Goal: Navigation & Orientation: Find specific page/section

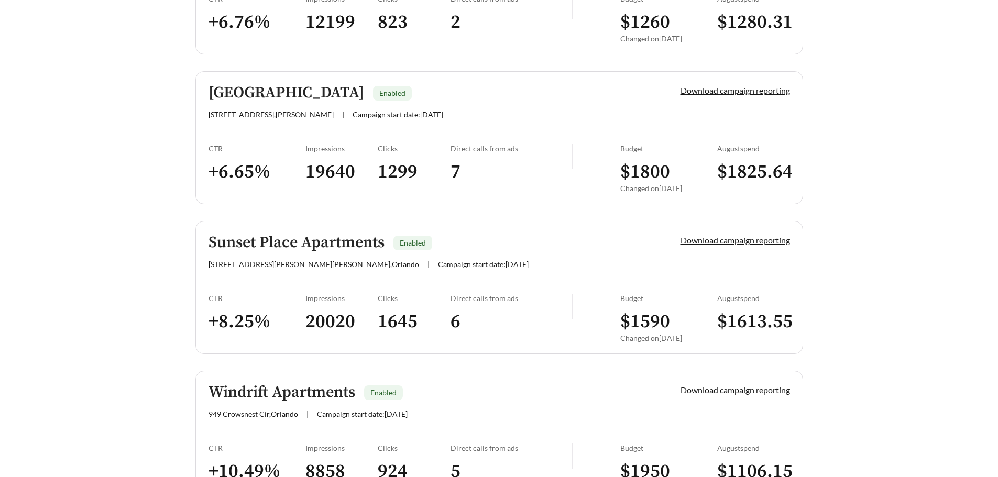
scroll to position [361, 0]
click at [280, 243] on h5 "Sunset Place Apartments" at bounding box center [297, 242] width 176 height 17
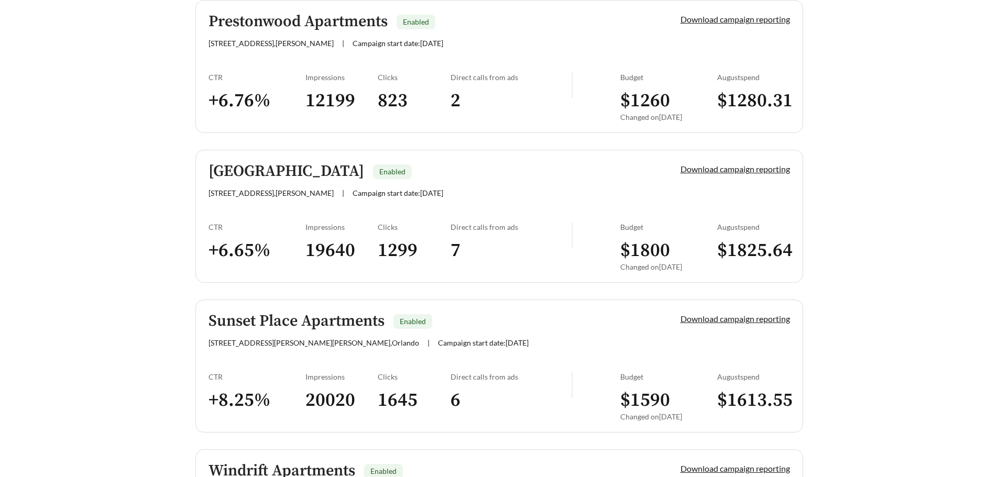
scroll to position [281, 0]
click at [258, 40] on span "333 Prestonwood Dr , Richardson" at bounding box center [271, 43] width 125 height 9
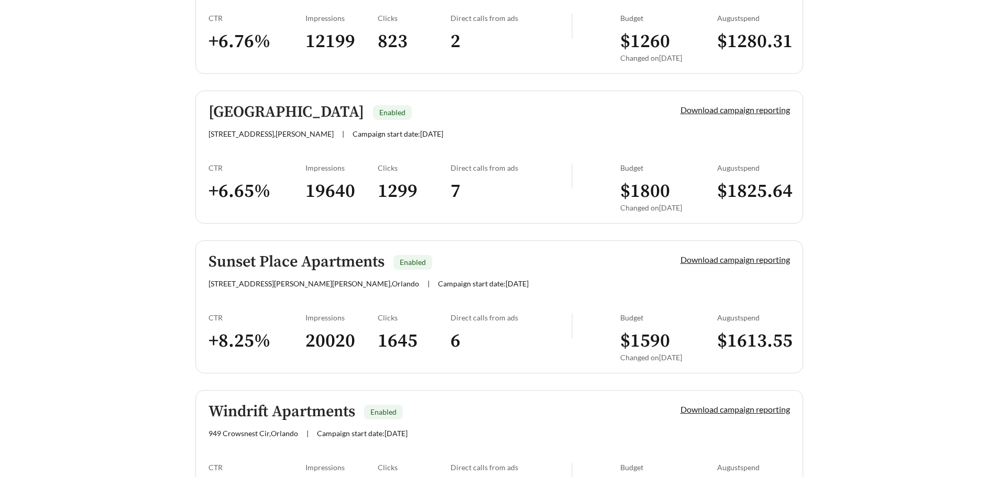
click at [294, 146] on link "Willow Park Enabled 4310 W Northgate Dr , Irving | Campaign start date: 2025-07…" at bounding box center [499, 157] width 608 height 133
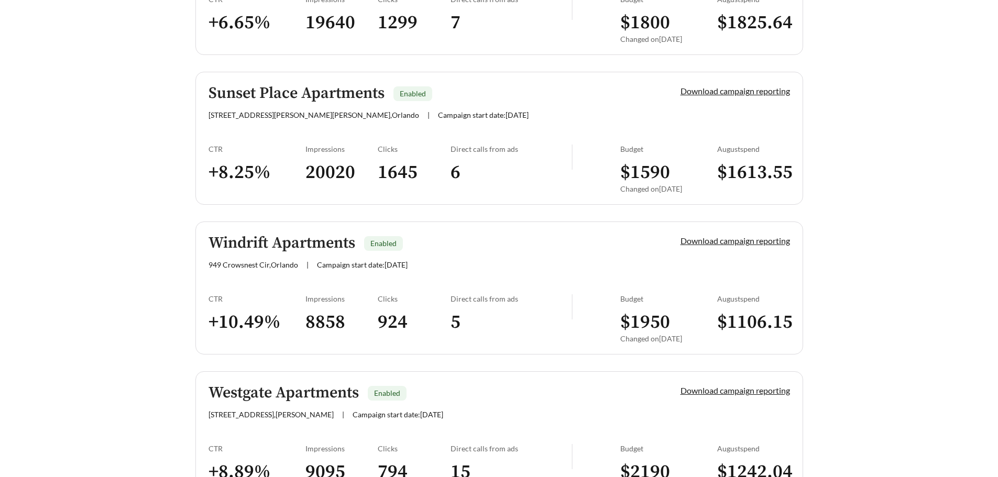
click at [281, 257] on div "Windrift Apartments Enabled 949 Crowsnest Cir , Orlando | Campaign start date: …" at bounding box center [427, 252] width 436 height 35
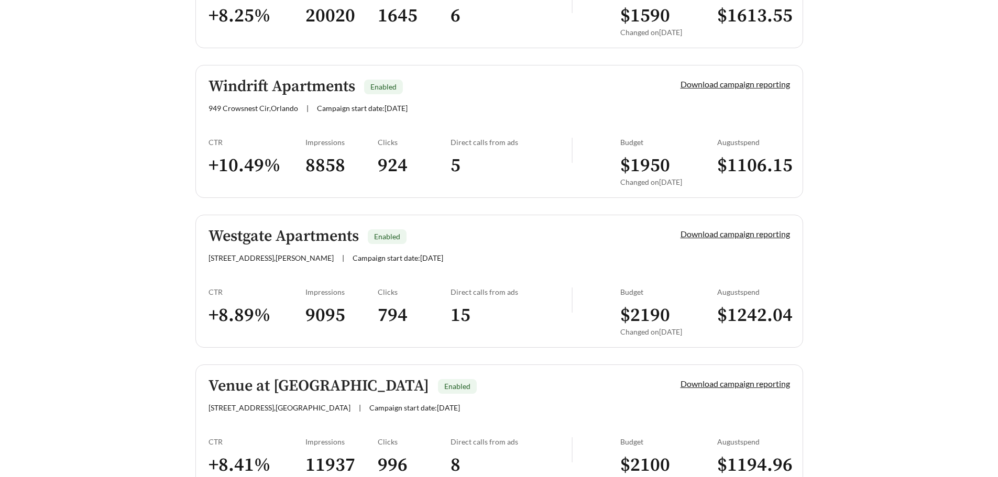
click at [277, 245] on h5 "Westgate Apartments" at bounding box center [284, 236] width 150 height 17
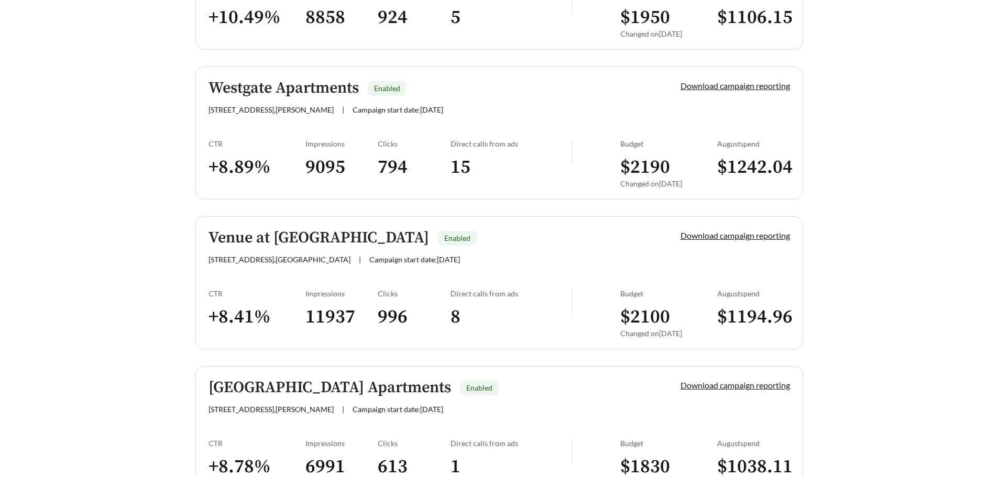
scroll to position [816, 0]
drag, startPoint x: 275, startPoint y: 229, endPoint x: 231, endPoint y: 234, distance: 44.3
click at [231, 234] on h5 "Venue at Winter Park Apartments" at bounding box center [319, 236] width 221 height 17
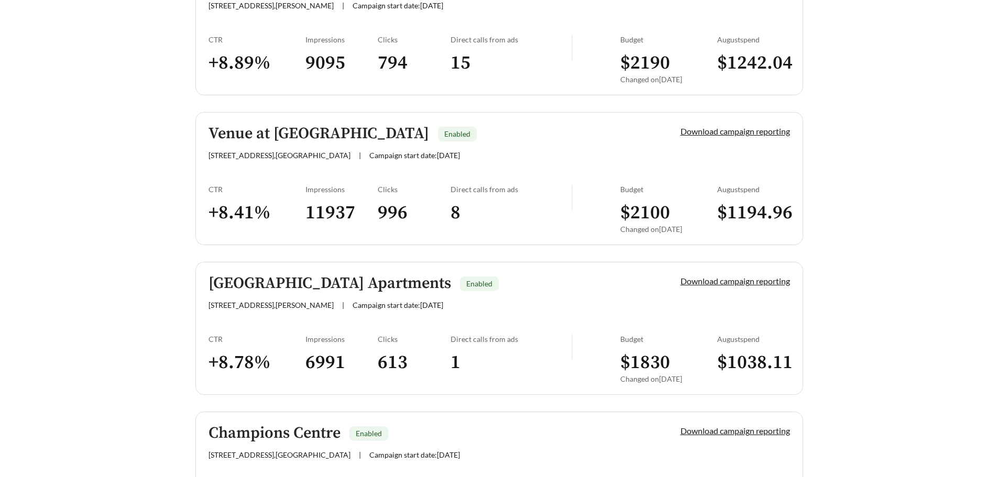
scroll to position [975, 0]
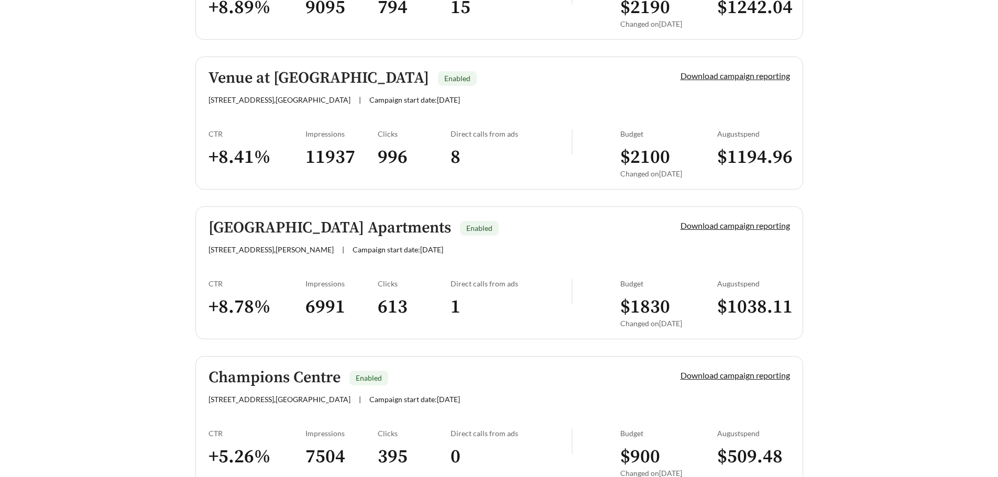
click at [242, 225] on h5 "Sedona Park Apartments" at bounding box center [330, 228] width 243 height 17
click at [268, 381] on h5 "Champions Centre" at bounding box center [275, 377] width 132 height 17
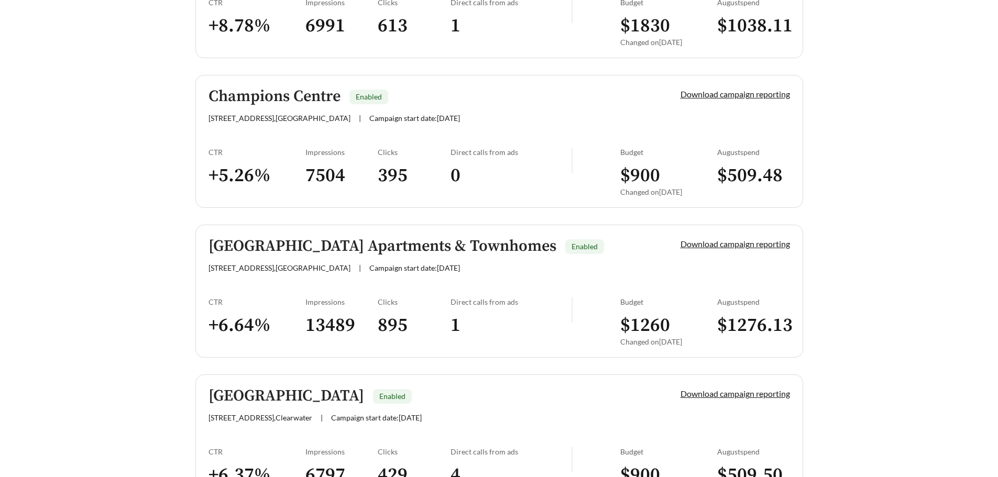
scroll to position [1263, 0]
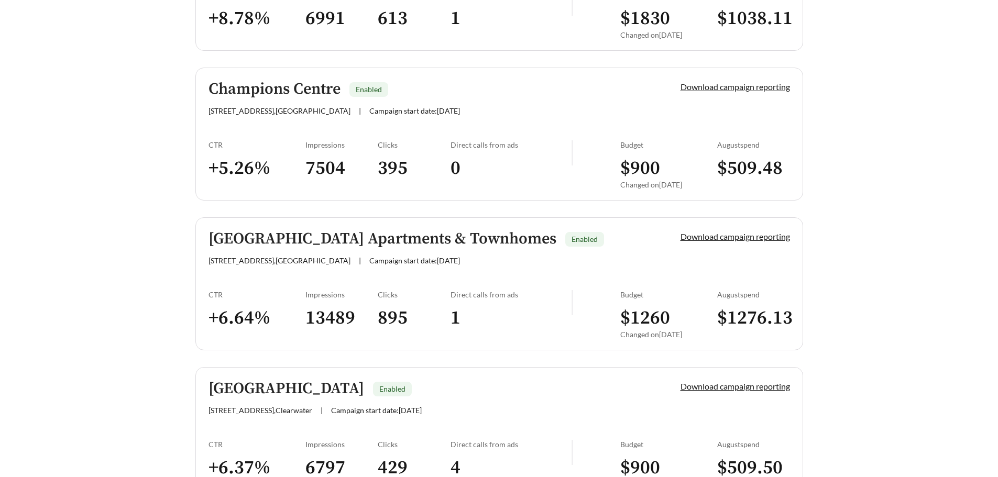
click at [271, 239] on h5 "Arlington Hills Apartments & Townhomes" at bounding box center [383, 239] width 348 height 17
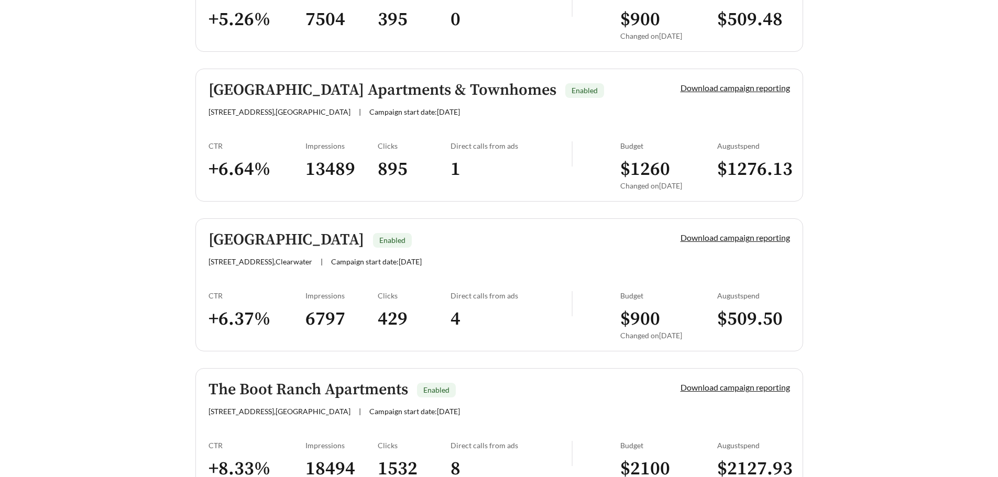
click at [261, 248] on h5 "Pelican Lake Apartments" at bounding box center [287, 240] width 156 height 17
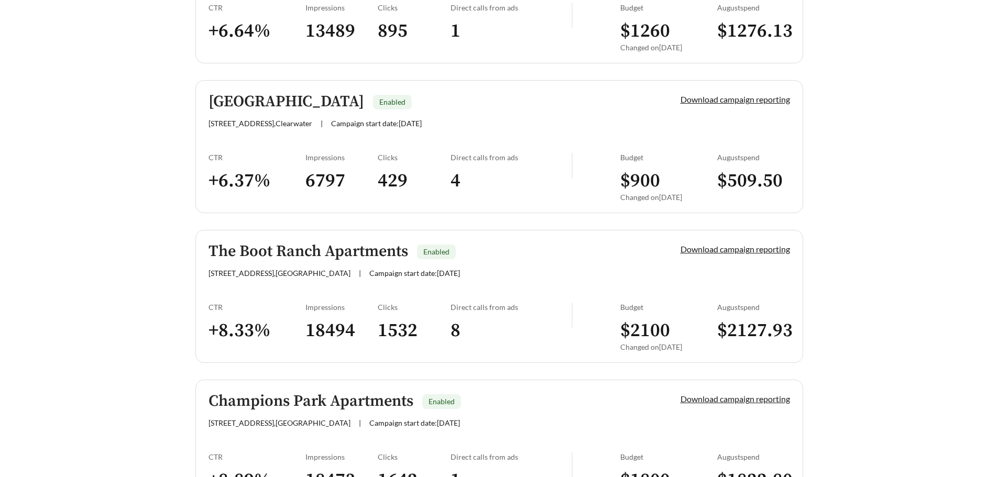
scroll to position [1551, 0]
click at [247, 248] on h5 "The Boot Ranch Apartments" at bounding box center [309, 251] width 200 height 17
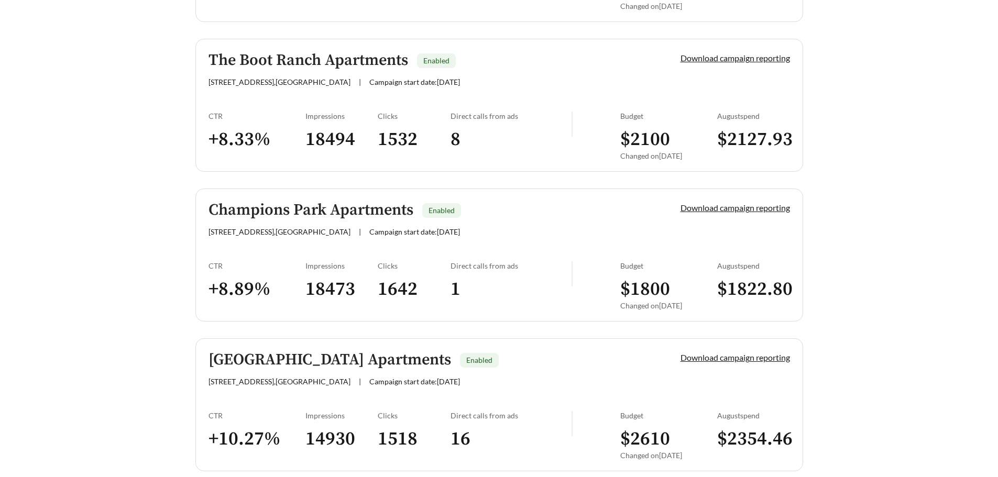
scroll to position [1748, 0]
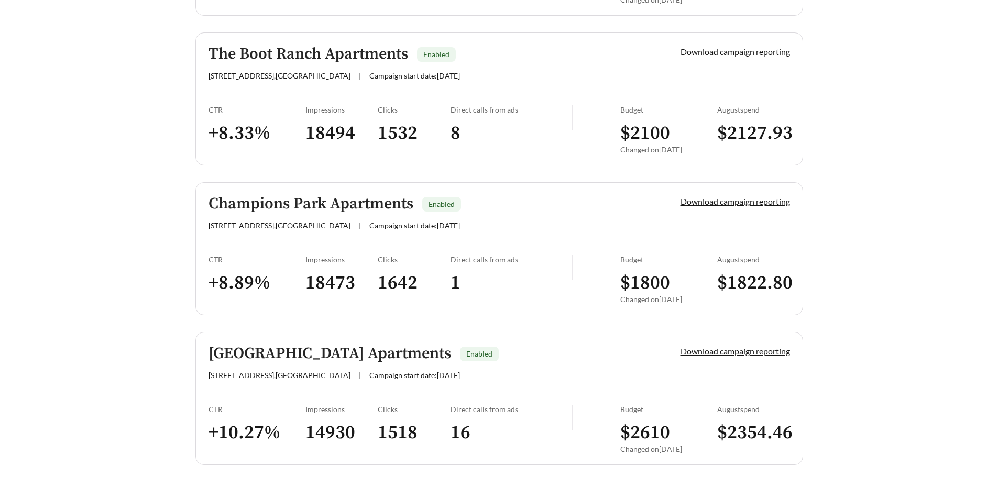
click at [359, 204] on h5 "Champions Park Apartments" at bounding box center [311, 203] width 205 height 17
click at [324, 354] on h5 "Arbor Creek Apartments" at bounding box center [330, 353] width 243 height 17
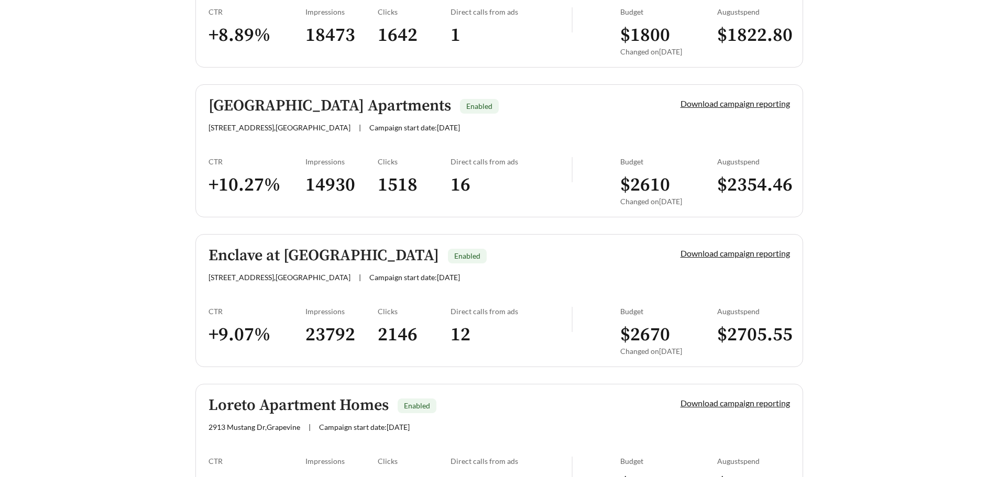
scroll to position [1998, 0]
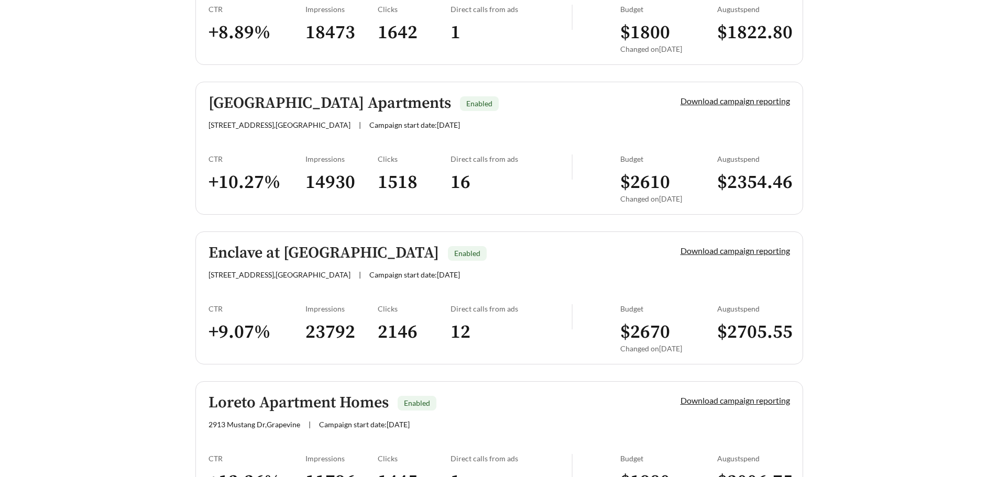
click at [272, 259] on h5 "Enclave at Prestonwood Apartments" at bounding box center [324, 253] width 231 height 17
click at [279, 400] on h5 "Loreto Apartment Homes" at bounding box center [299, 403] width 180 height 17
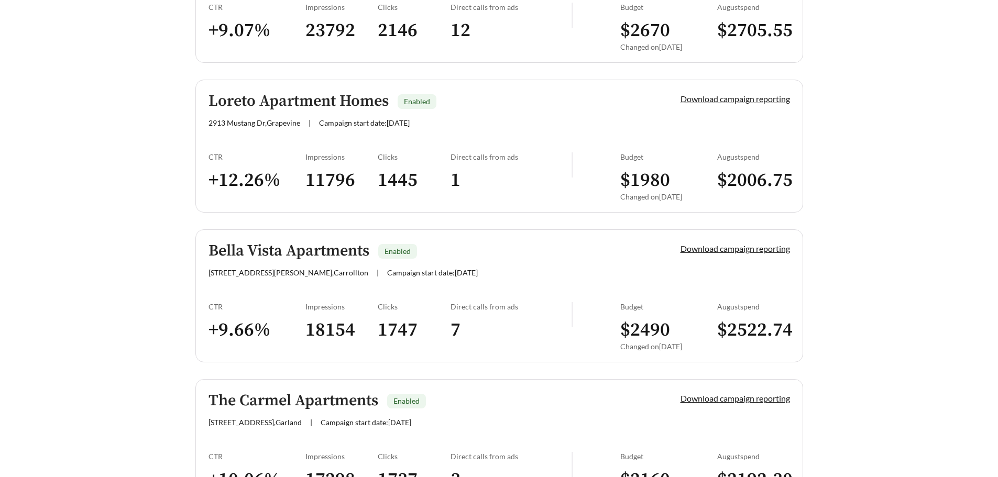
scroll to position [2301, 0]
click at [242, 249] on h5 "Bella Vista Apartments" at bounding box center [289, 250] width 161 height 17
click at [249, 405] on h5 "The Carmel Apartments" at bounding box center [294, 400] width 170 height 17
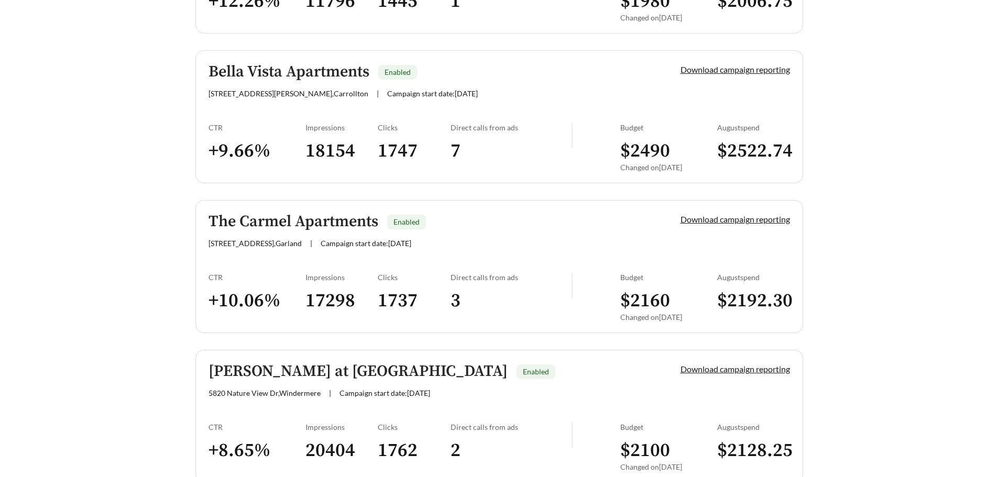
scroll to position [2540, 0]
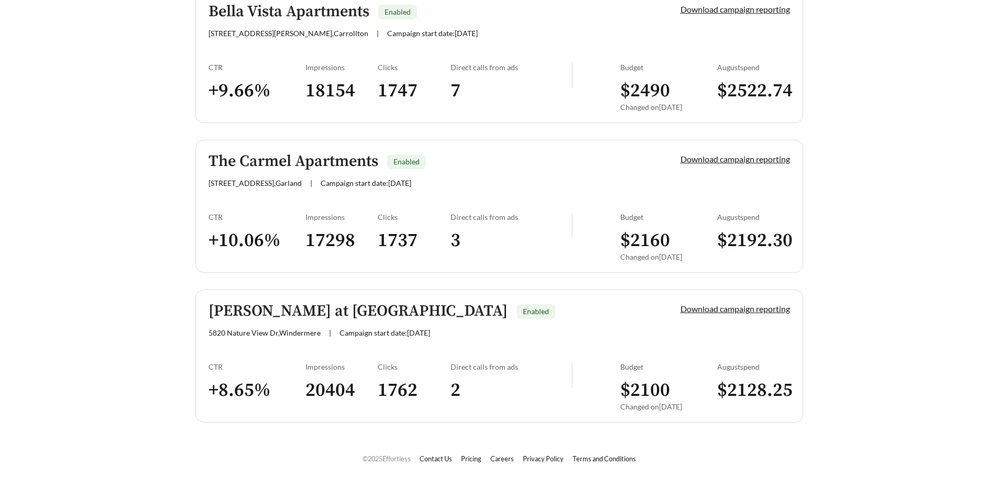
click at [244, 308] on h5 "[PERSON_NAME] at [GEOGRAPHIC_DATA]" at bounding box center [358, 311] width 299 height 17
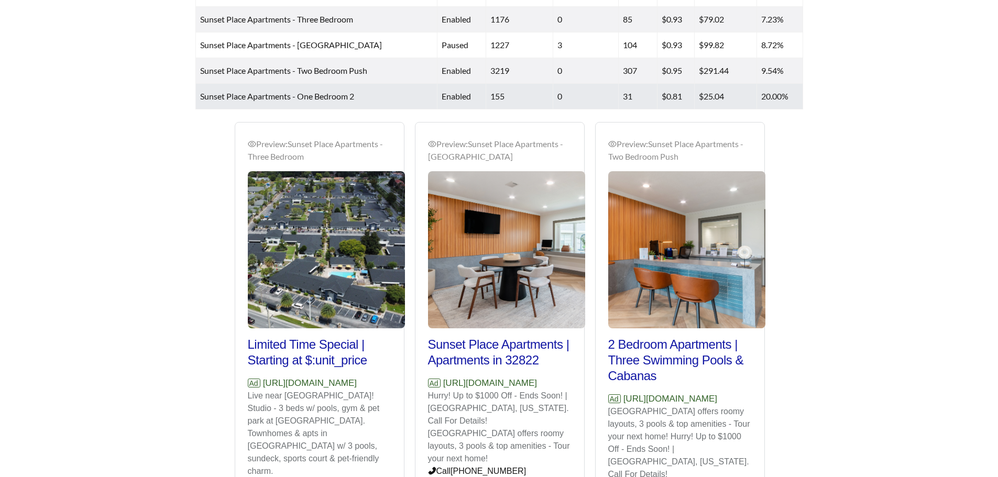
scroll to position [575, 0]
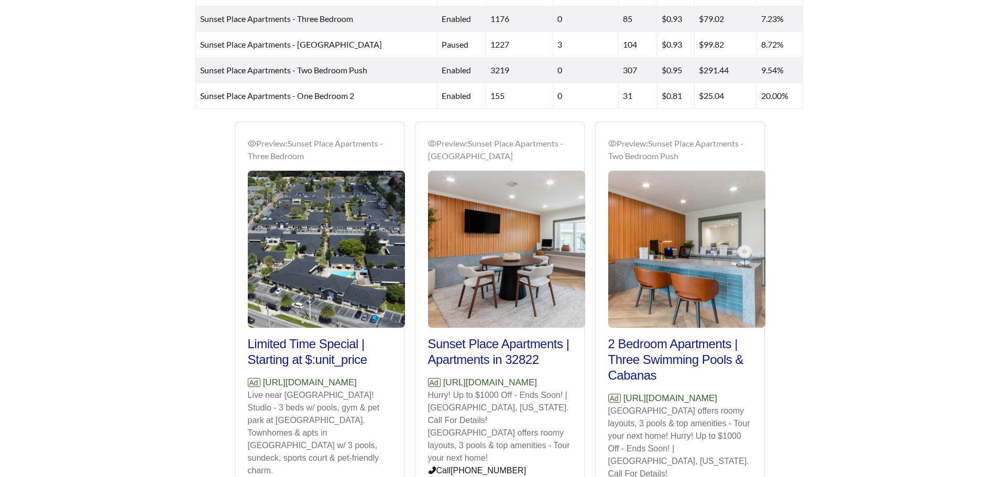
click at [864, 375] on main "**********" at bounding box center [499, 31] width 998 height 1145
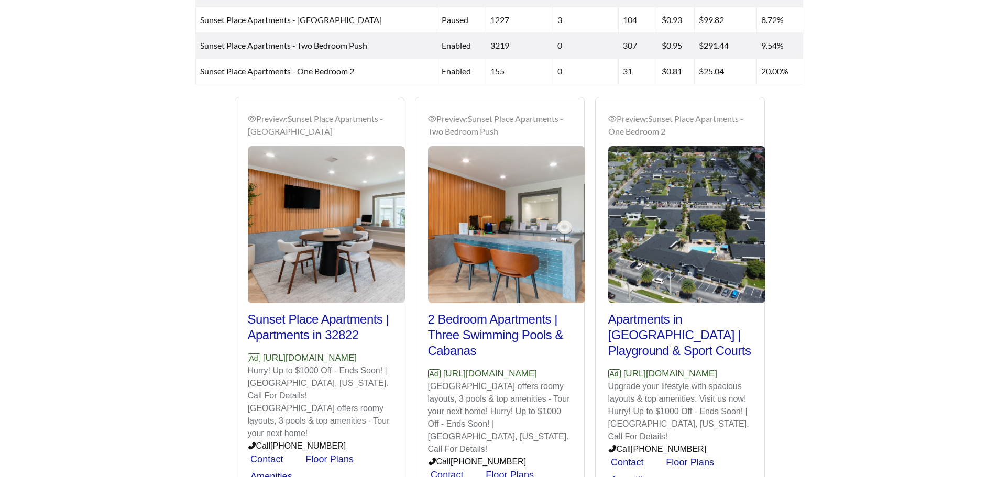
scroll to position [600, 0]
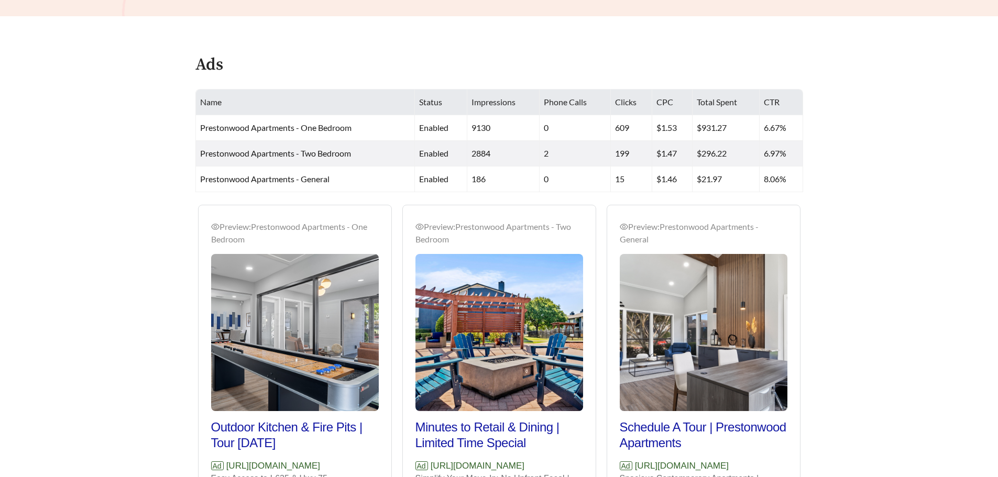
scroll to position [553, 0]
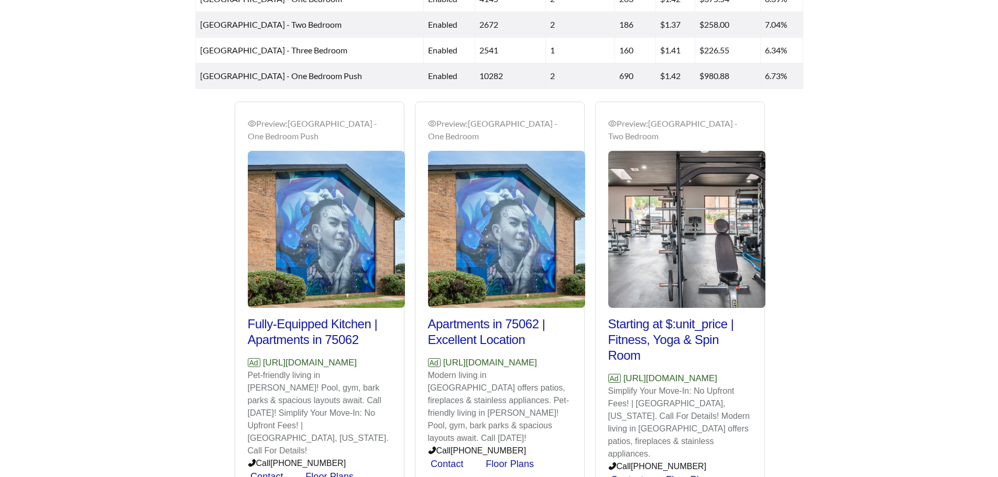
scroll to position [518, 0]
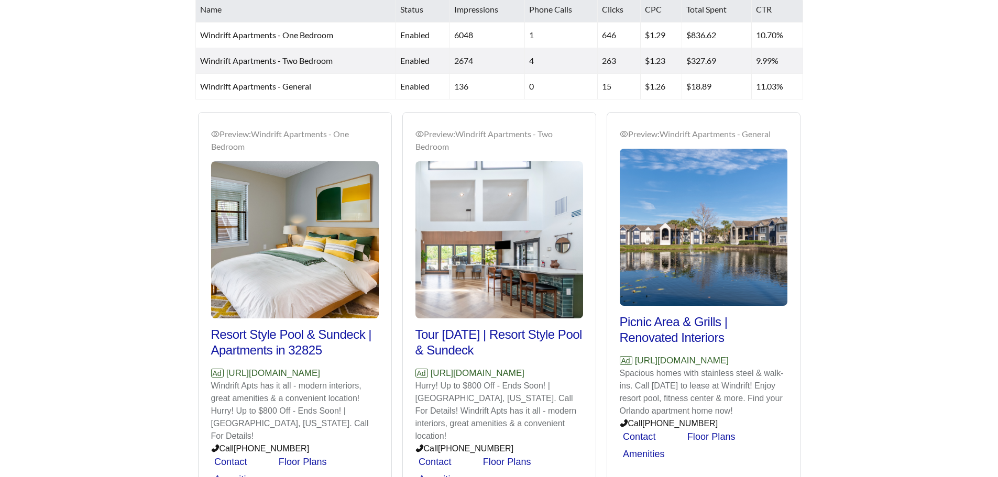
scroll to position [541, 0]
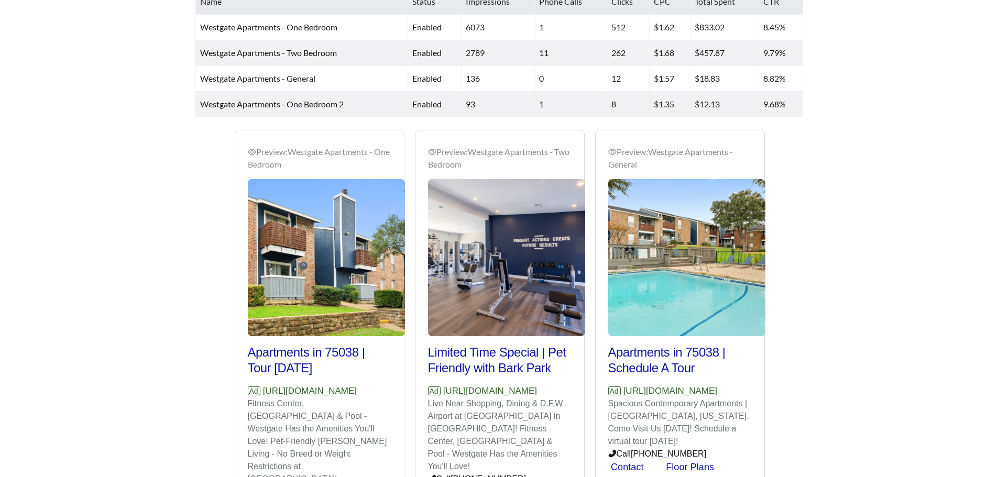
scroll to position [595, 0]
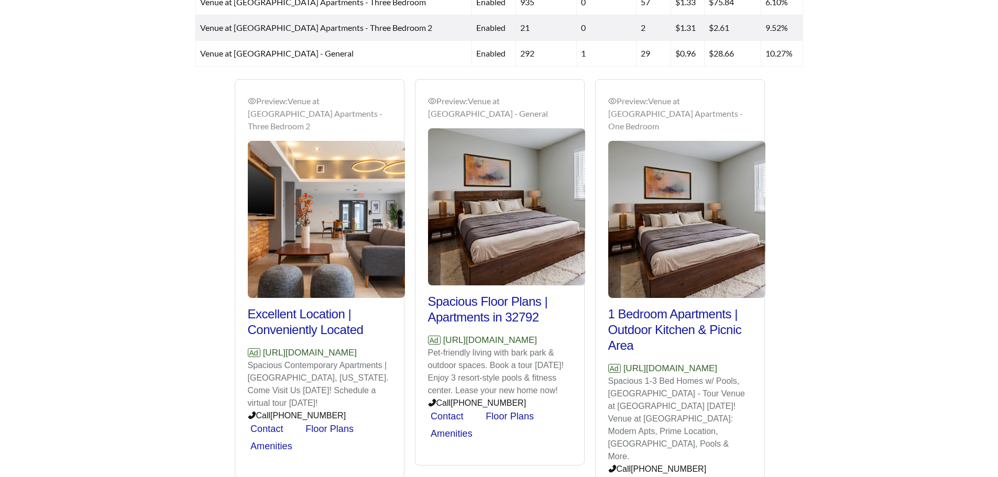
scroll to position [568, 0]
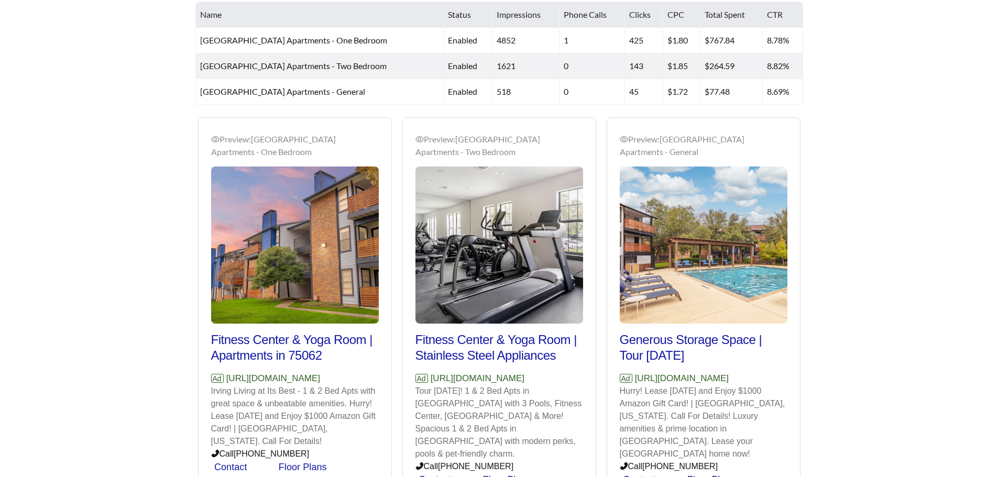
scroll to position [477, 0]
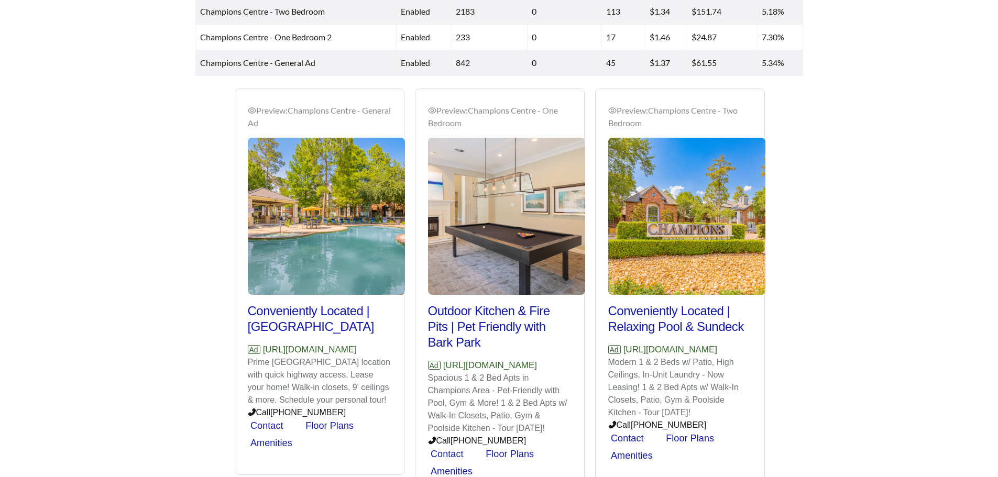
scroll to position [531, 0]
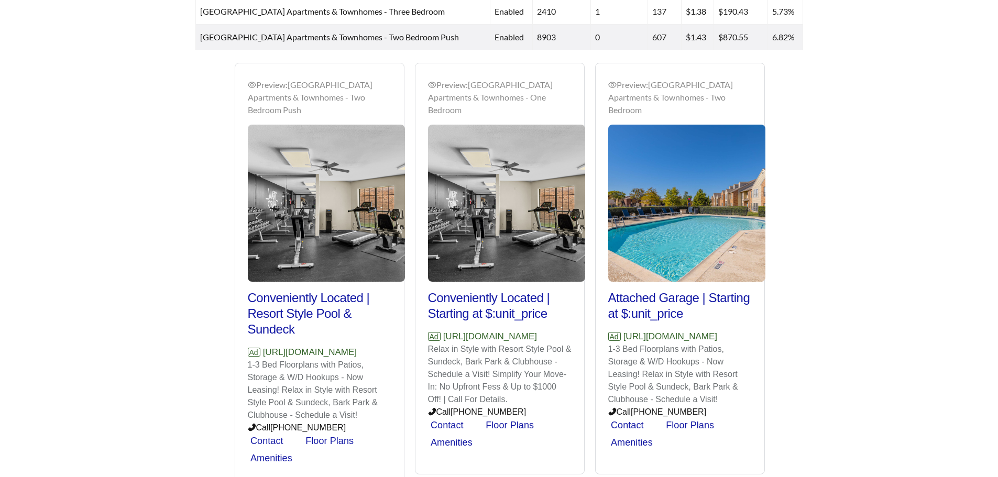
scroll to position [589, 0]
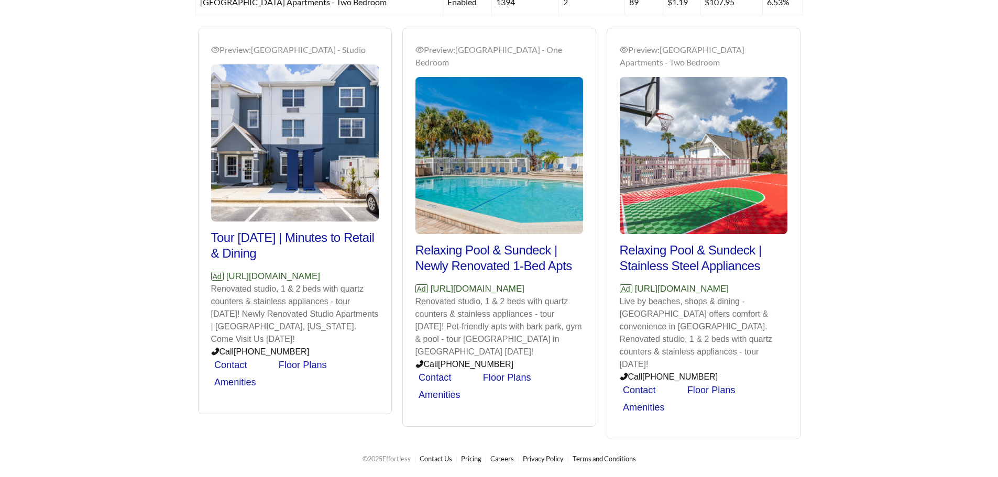
scroll to position [520, 0]
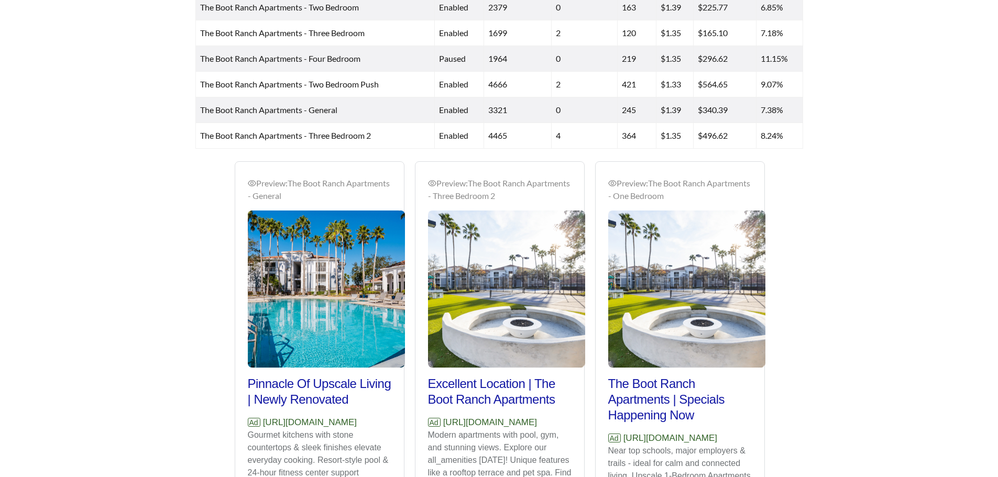
scroll to position [536, 0]
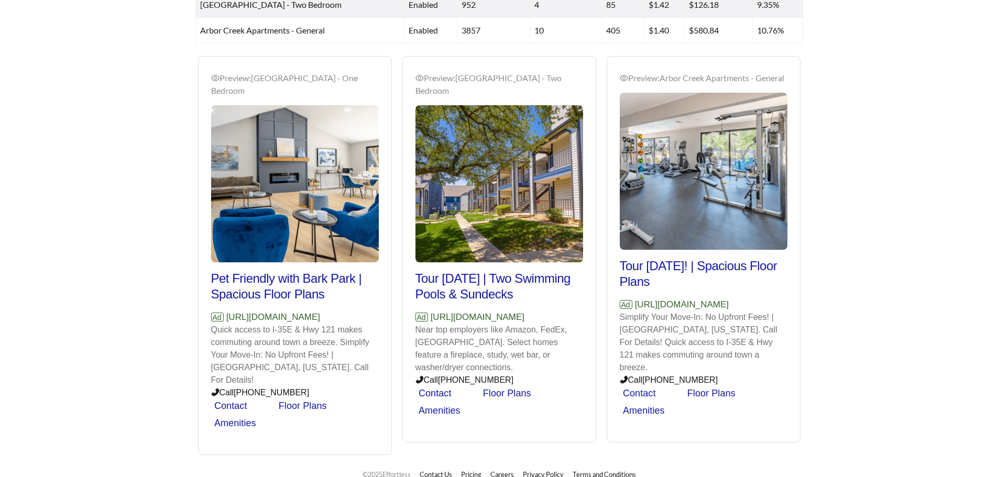
scroll to position [541, 0]
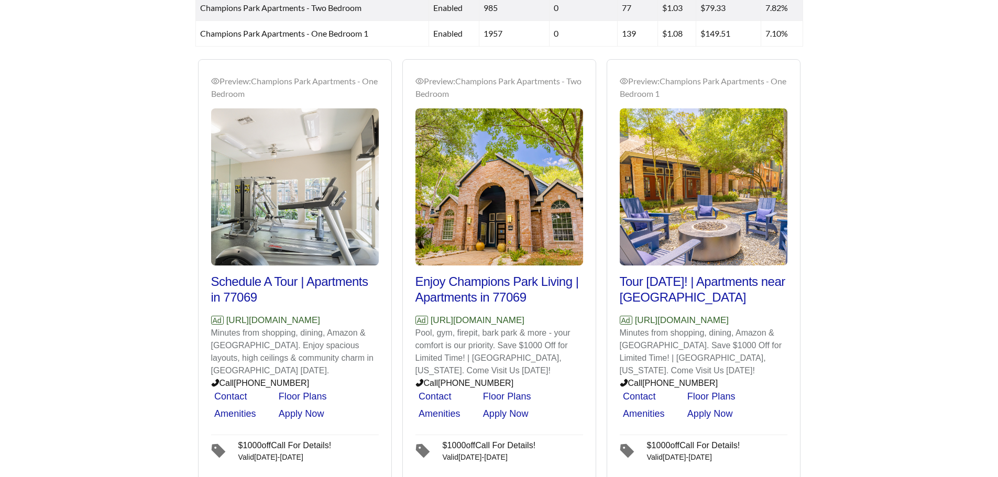
scroll to position [535, 0]
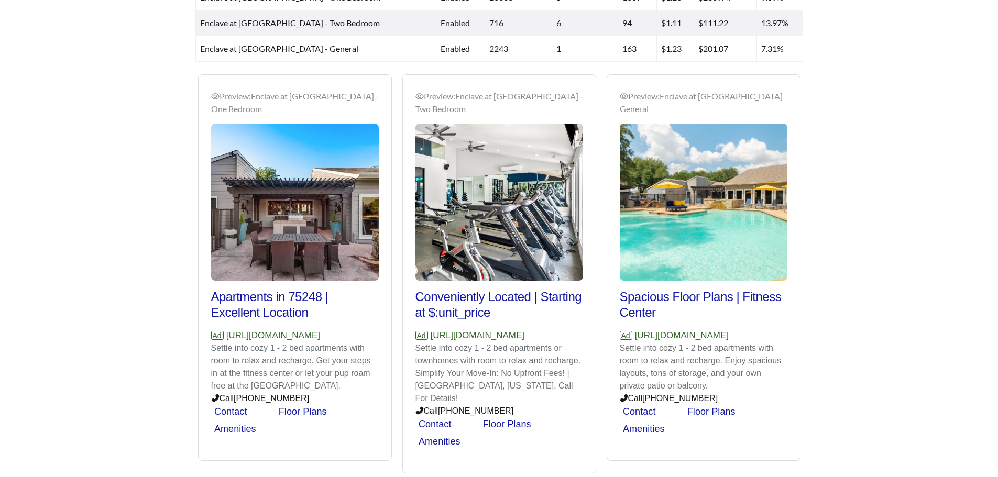
scroll to position [520, 0]
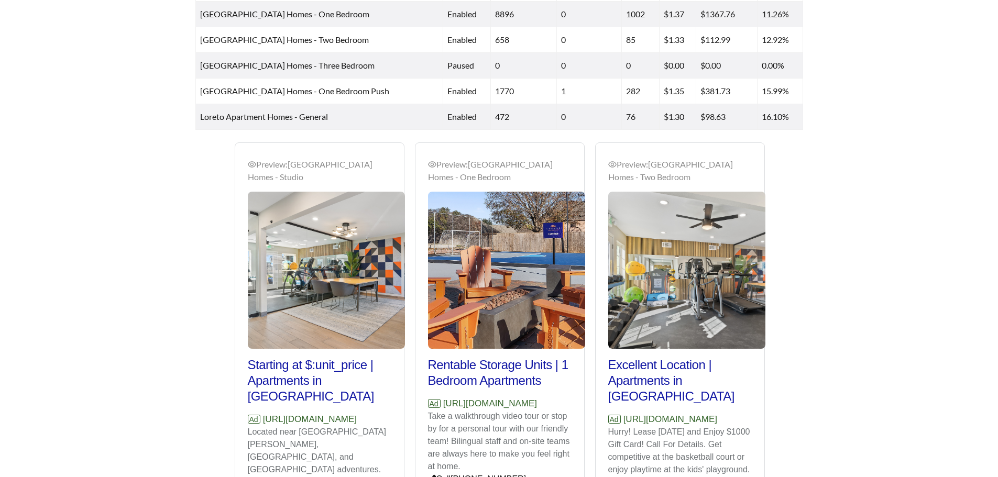
scroll to position [595, 0]
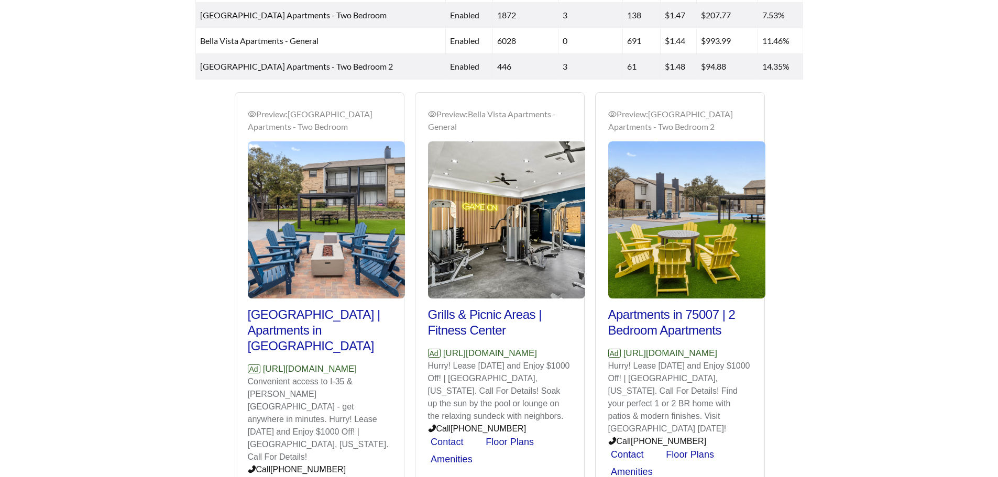
scroll to position [528, 0]
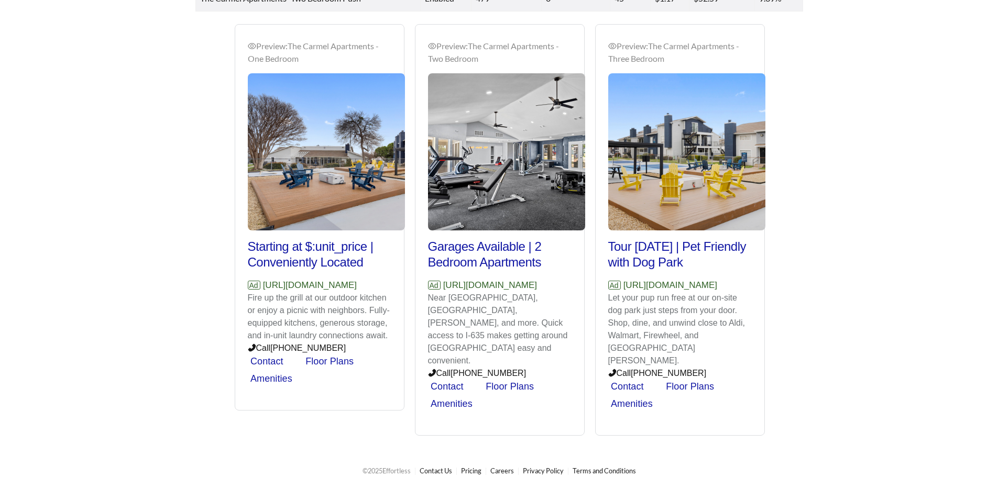
scroll to position [603, 0]
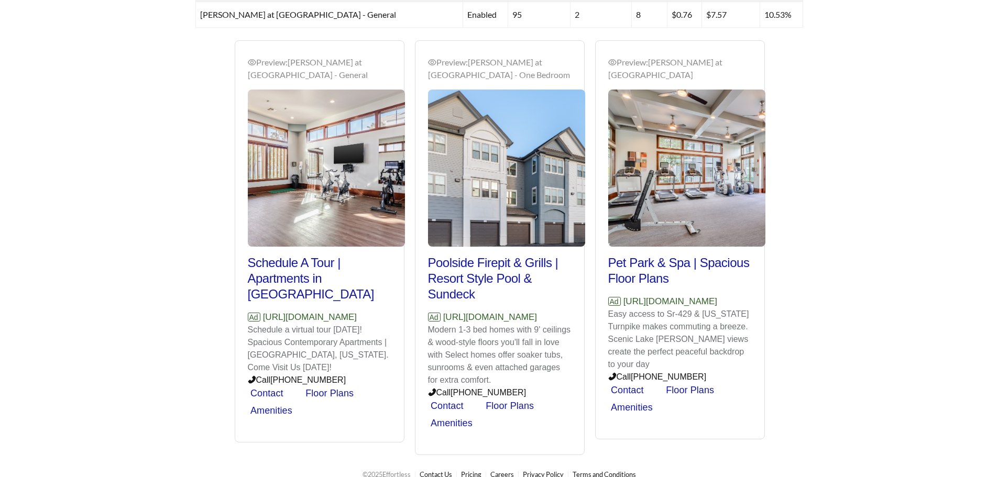
scroll to position [605, 0]
